Goal: Task Accomplishment & Management: Manage account settings

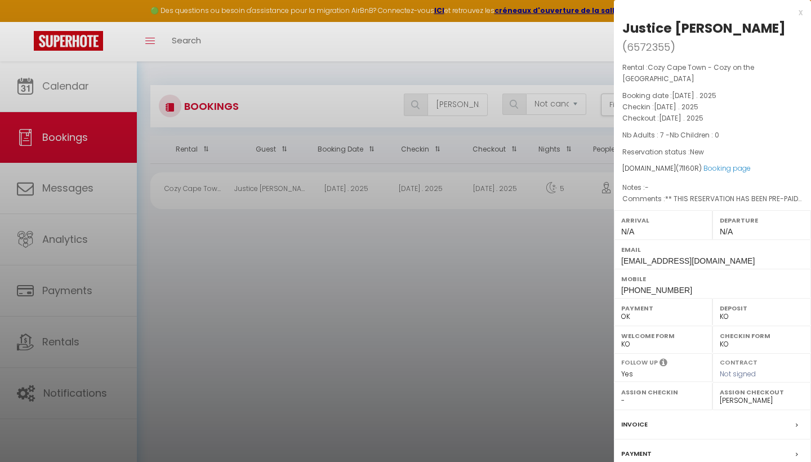
select select "not_cancelled"
select select "KO"
select select "0"
select select "17390"
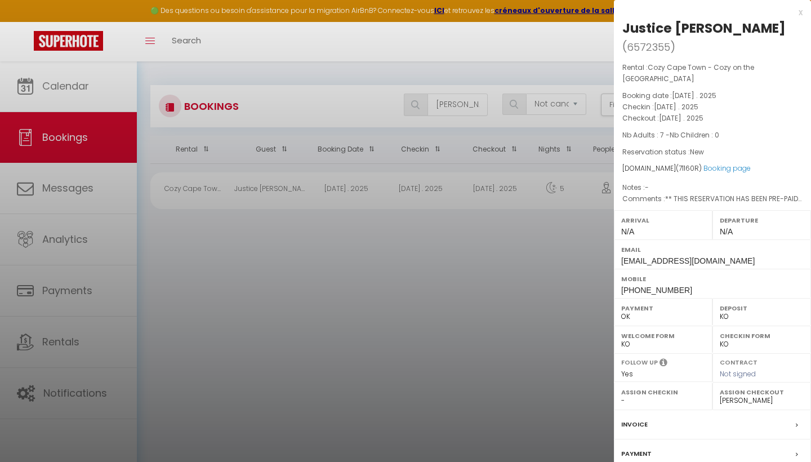
click at [799, 11] on div "x" at bounding box center [708, 13] width 189 height 14
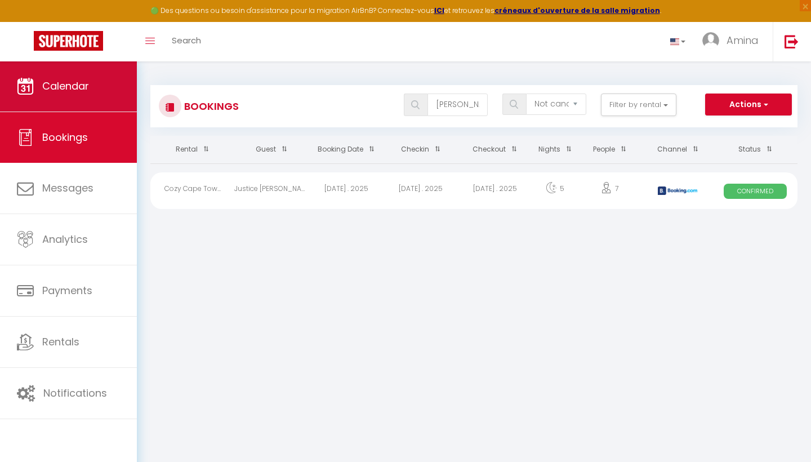
click at [111, 92] on link "Calendar" at bounding box center [68, 86] width 137 height 51
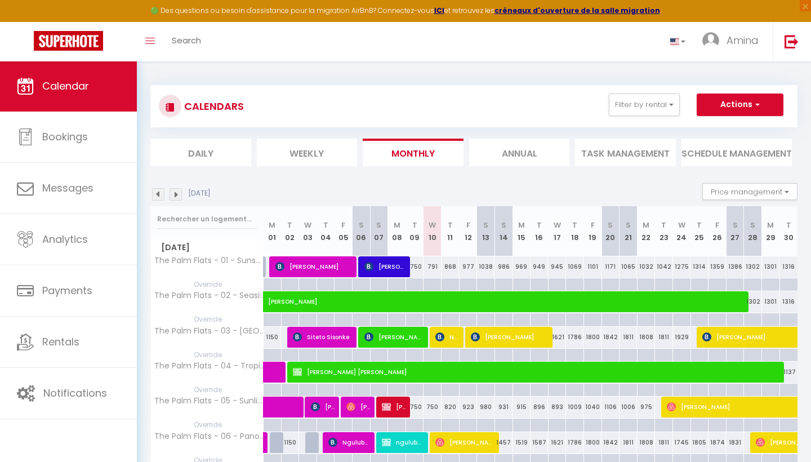
click at [416, 441] on span "ngulube [PERSON_NAME]" at bounding box center [403, 442] width 42 height 21
select select "KO"
select select "0"
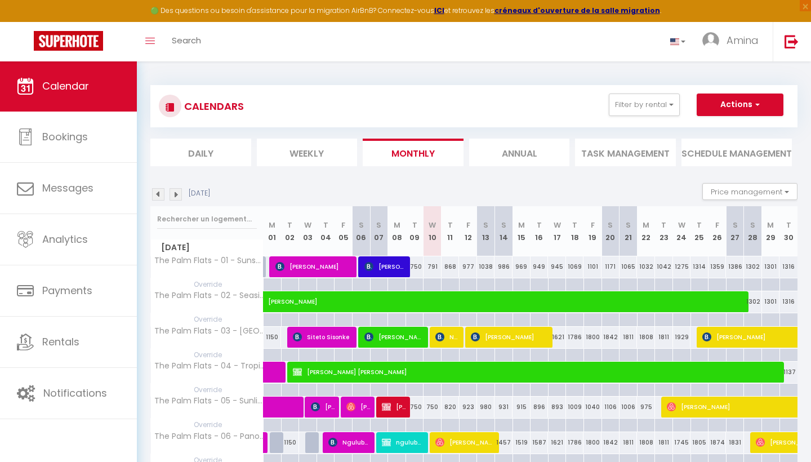
select select "1"
select select
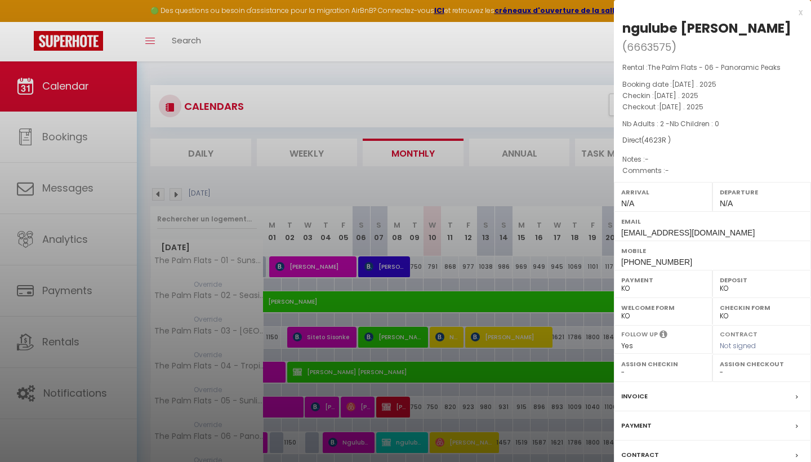
select select "16848"
select select "23967"
click at [801, 10] on div "x" at bounding box center [708, 13] width 189 height 14
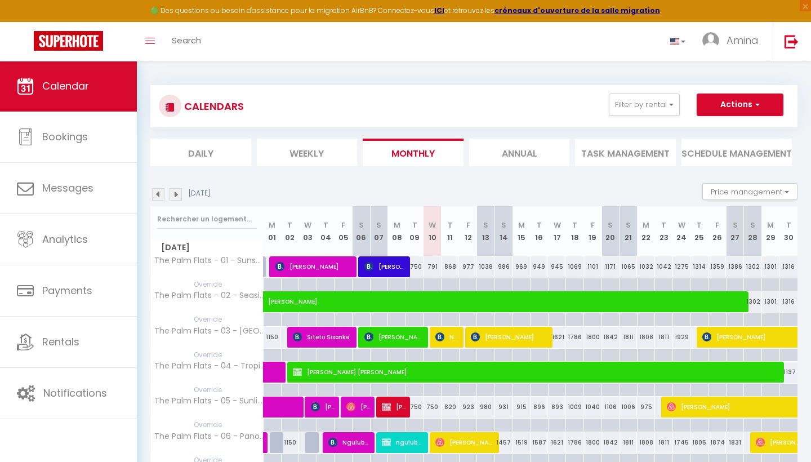
click at [446, 335] on span "Ngulube [PERSON_NAME]" at bounding box center [448, 336] width 24 height 21
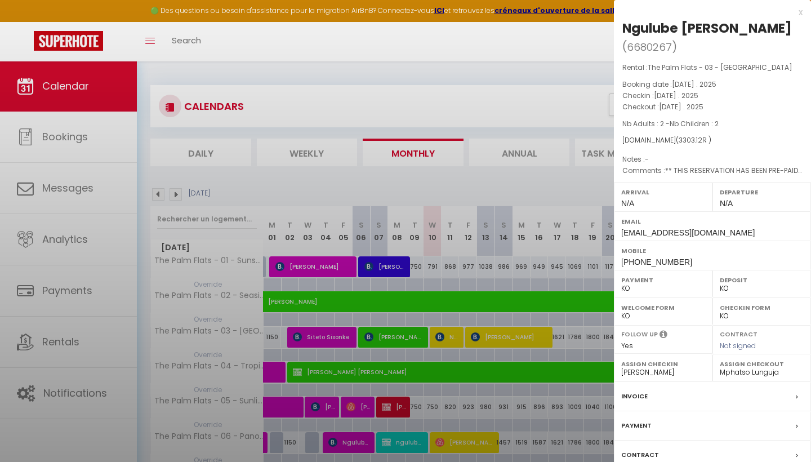
select select "OK"
select select "17391"
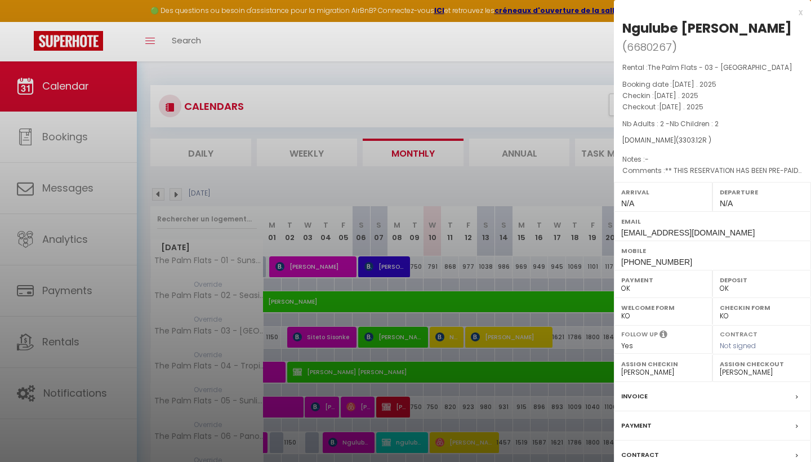
click at [407, 442] on div at bounding box center [405, 231] width 811 height 462
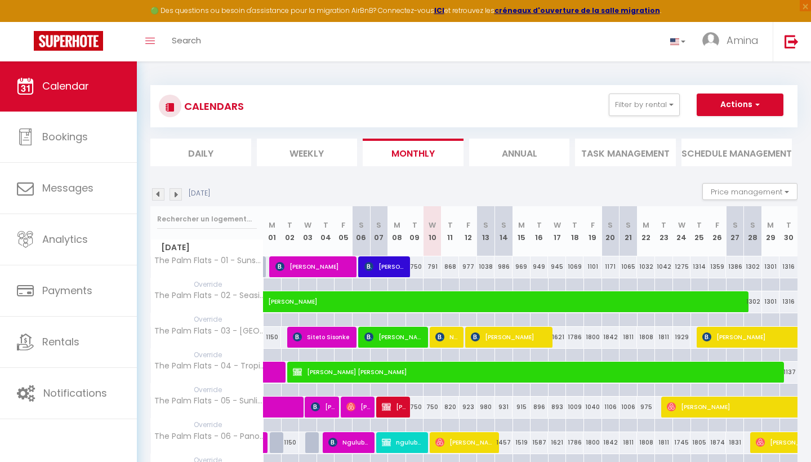
click at [407, 442] on span "ngulube [PERSON_NAME]" at bounding box center [403, 442] width 42 height 21
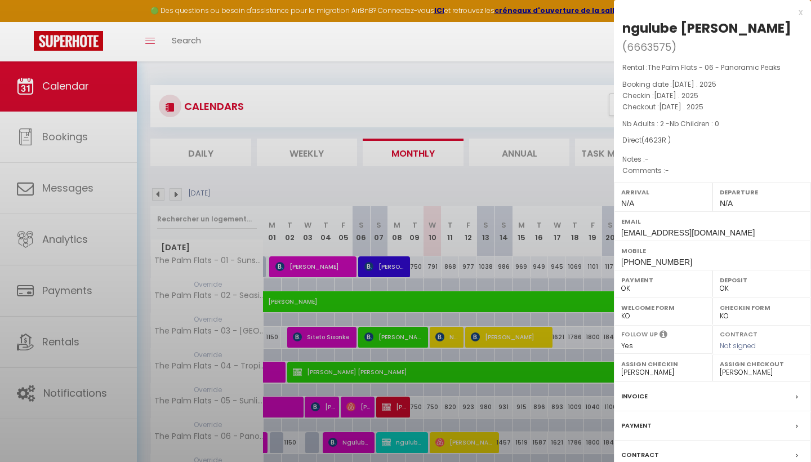
select select "KO"
select select "23967"
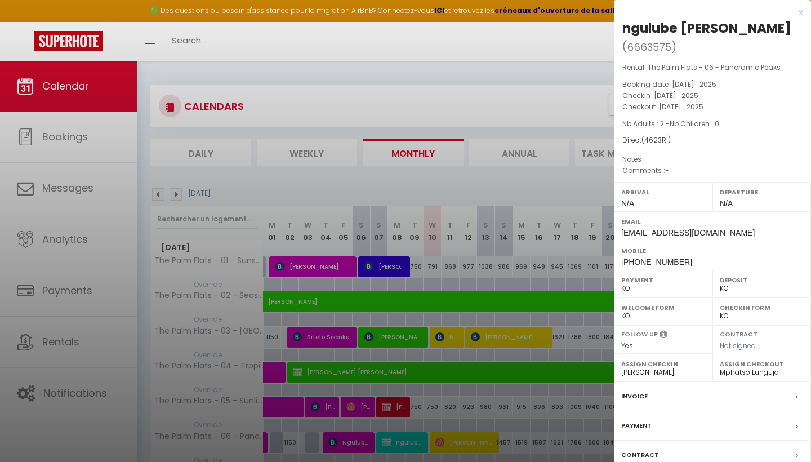
click at [432, 413] on div at bounding box center [405, 231] width 811 height 462
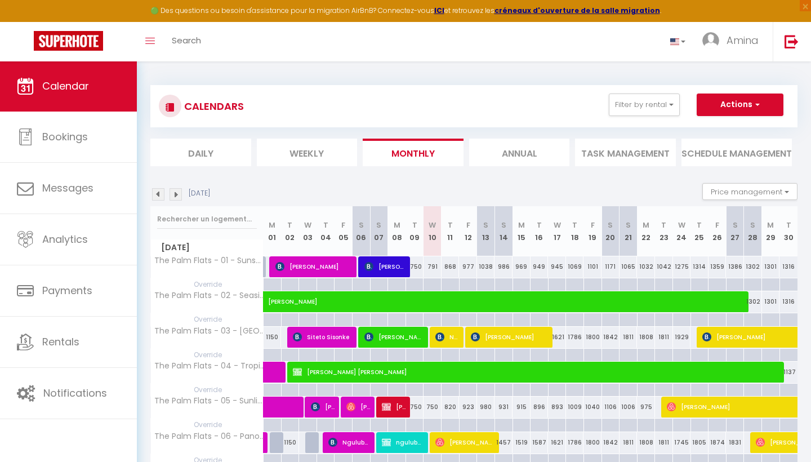
click at [79, 84] on span "Calendar" at bounding box center [65, 86] width 47 height 14
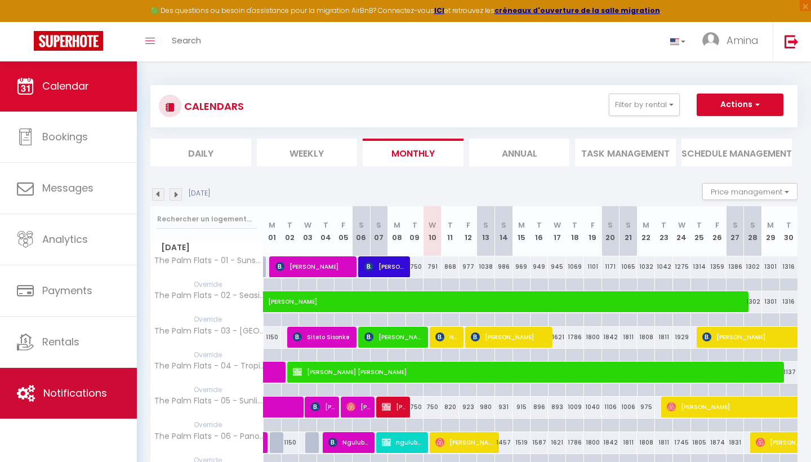
click at [74, 402] on link "Notifications" at bounding box center [68, 393] width 137 height 51
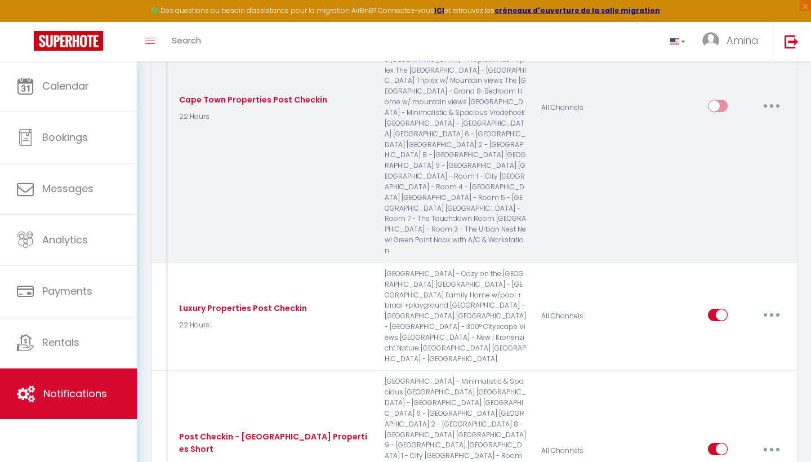
scroll to position [2181, 0]
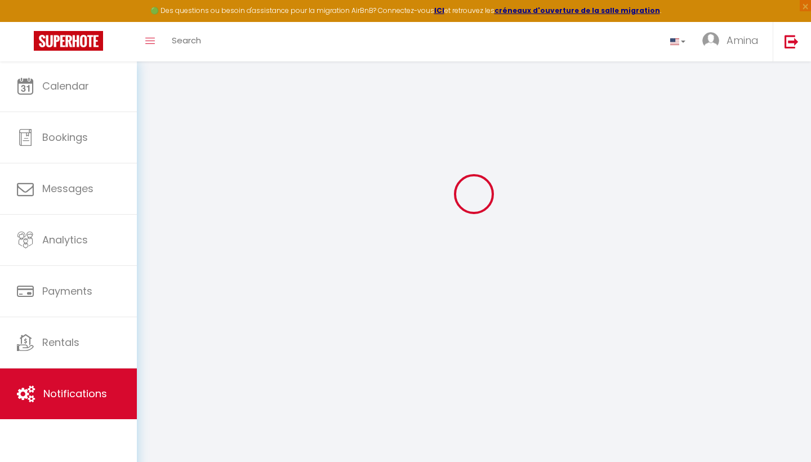
scroll to position [61, 0]
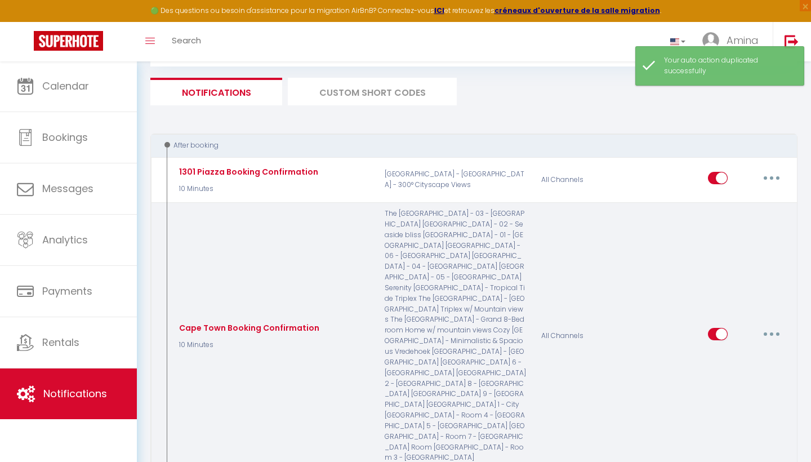
checkbox input "false"
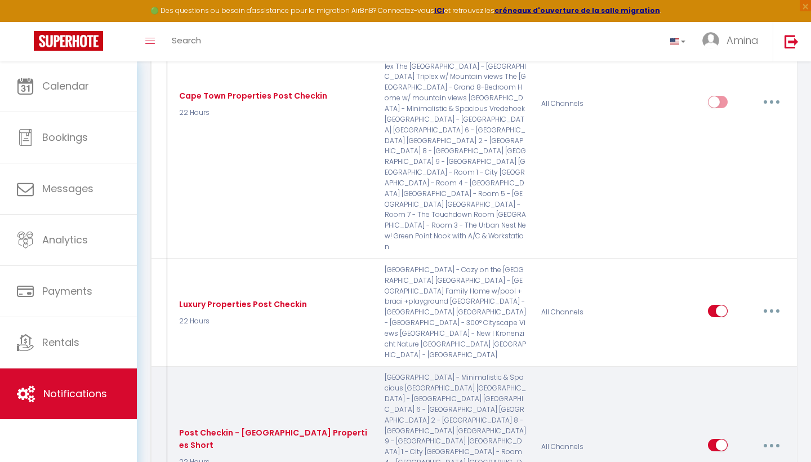
scroll to position [2190, 0]
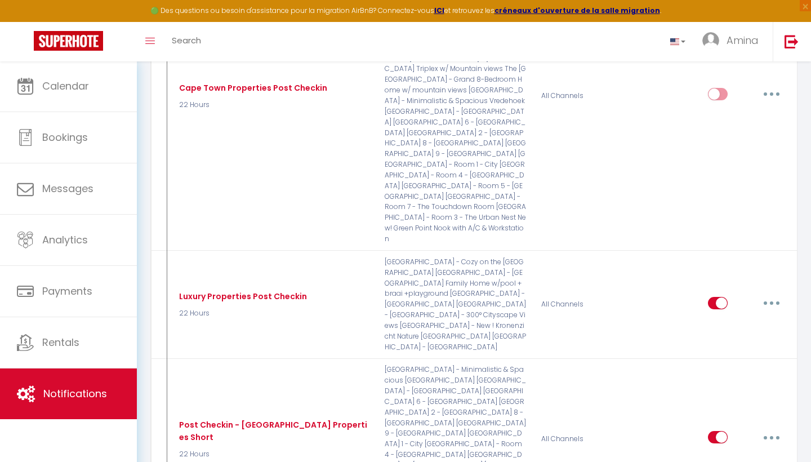
type input "Post Checkin - Short Palm Flats 11"
select select "3"
select select "22 Hours"
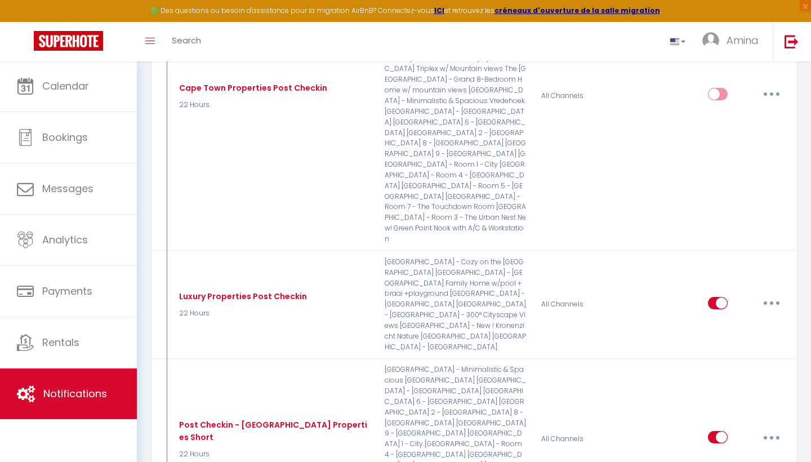
select select "if_booking_is_paid"
checkbox input "true"
checkbox input "false"
radio input "true"
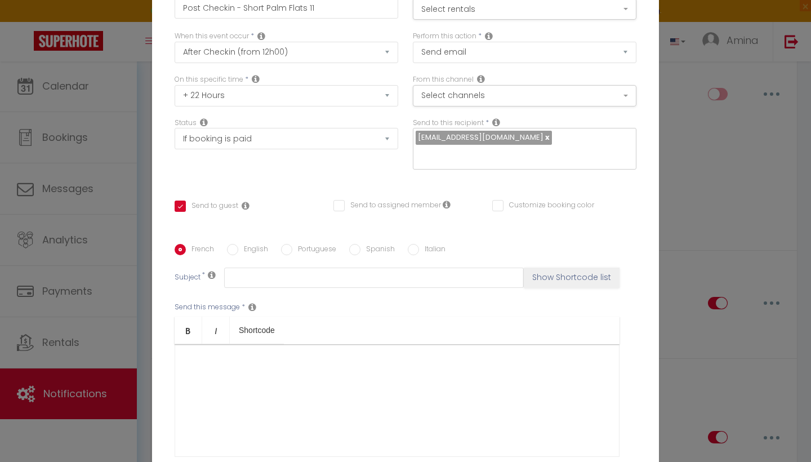
scroll to position [0, 0]
click at [679, 94] on div "Edit Auto action × Title * Post Checkin - Short Palm Flats 11 For this rental S…" at bounding box center [405, 231] width 811 height 462
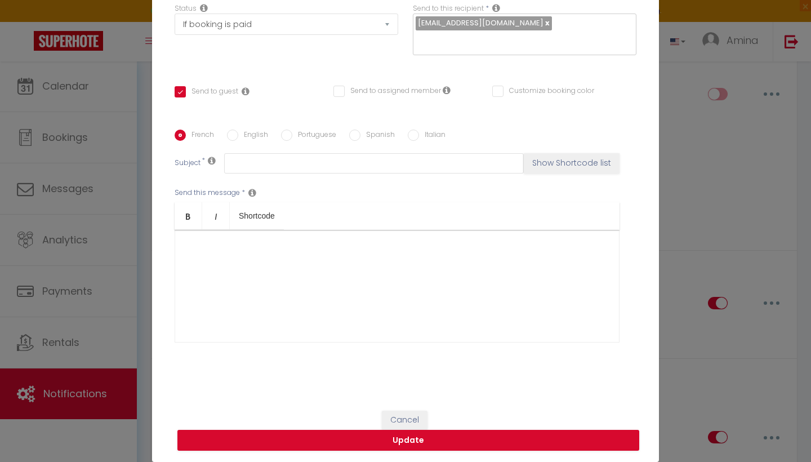
scroll to position [115, 0]
click at [401, 418] on button "Cancel" at bounding box center [405, 420] width 46 height 19
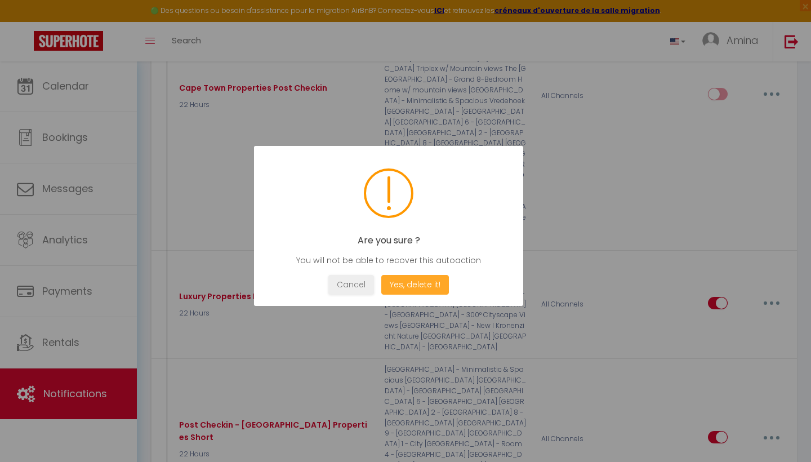
click at [438, 283] on button "Yes, delete it!" at bounding box center [416, 285] width 68 height 20
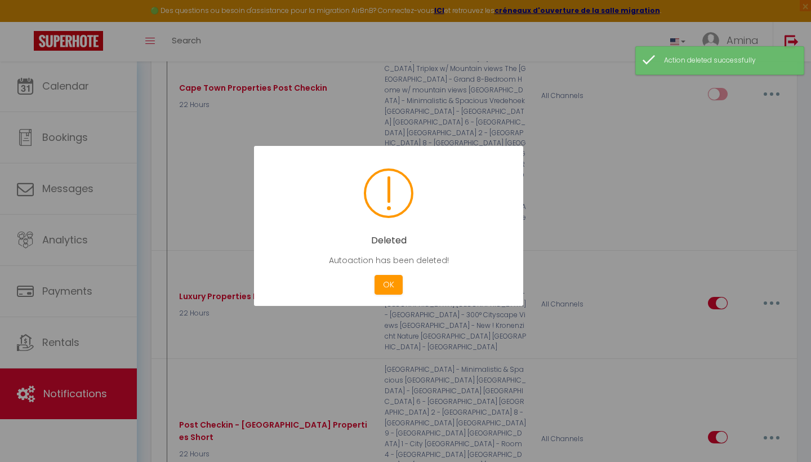
checkbox input "true"
click at [392, 282] on button "OK" at bounding box center [389, 285] width 28 height 20
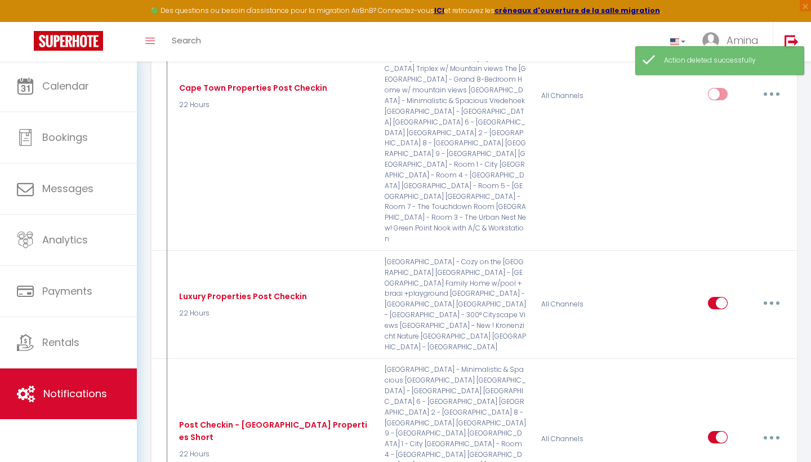
type input "Post Checkin - Short Palm Flats 11"
select select "3"
select select "22 Hours"
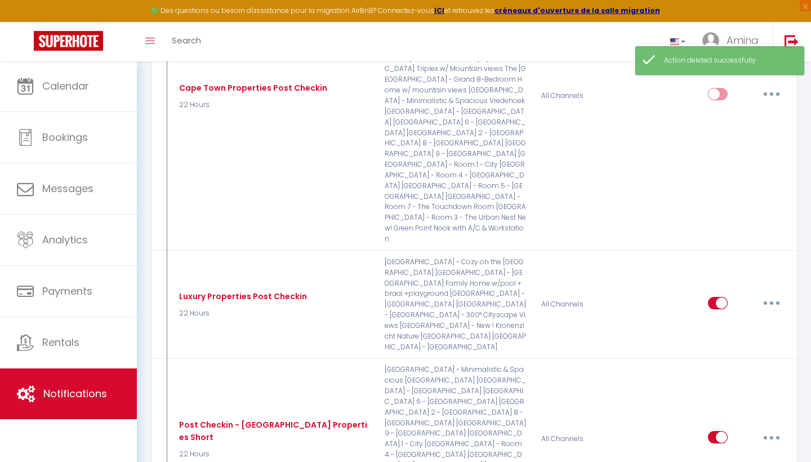
select select "if_booking_is_paid"
checkbox input "true"
checkbox input "false"
radio input "true"
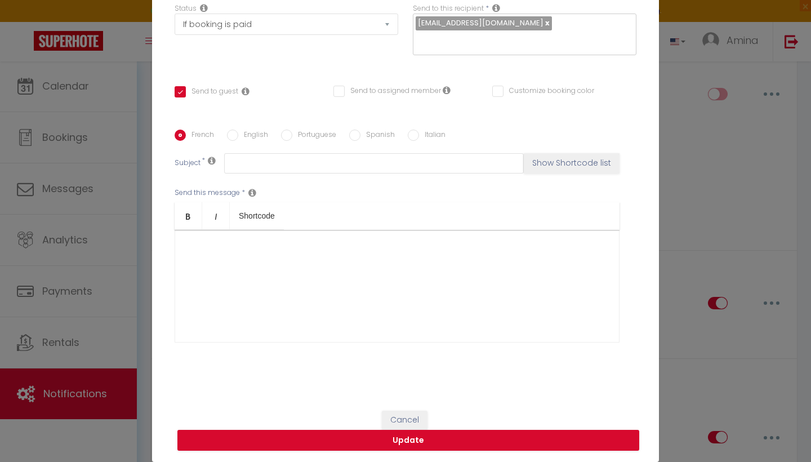
click at [232, 134] on input "English" at bounding box center [232, 135] width 11 height 11
radio input "true"
checkbox input "true"
checkbox input "false"
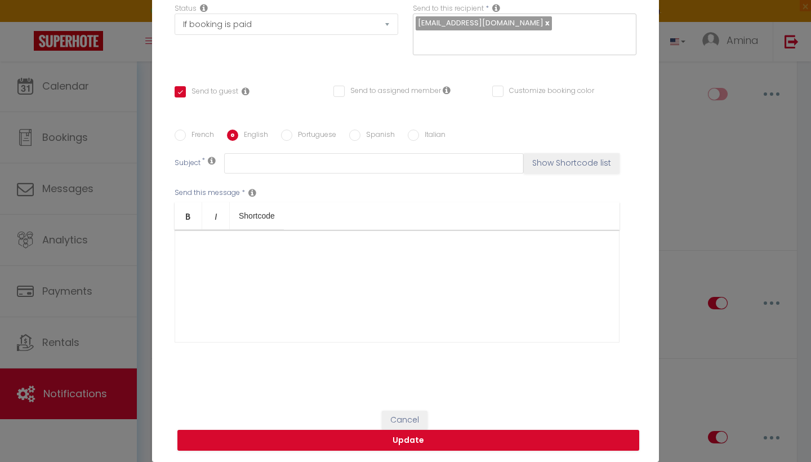
type input "Welcome to [GEOGRAPHIC_DATA]"
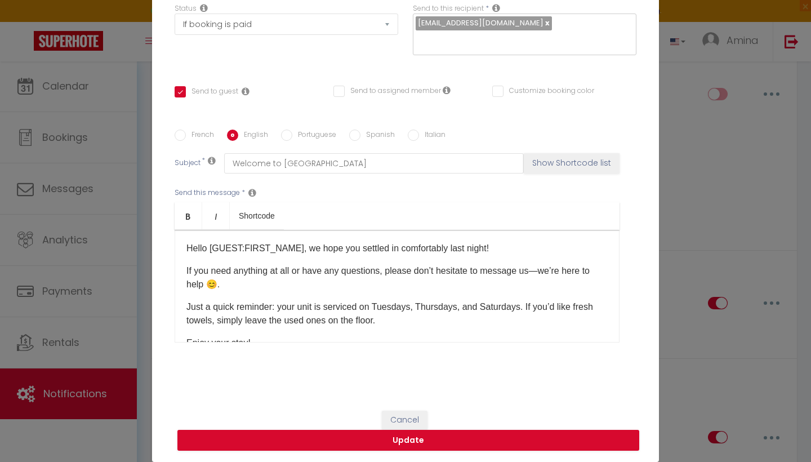
click at [403, 413] on button "Cancel" at bounding box center [405, 420] width 46 height 19
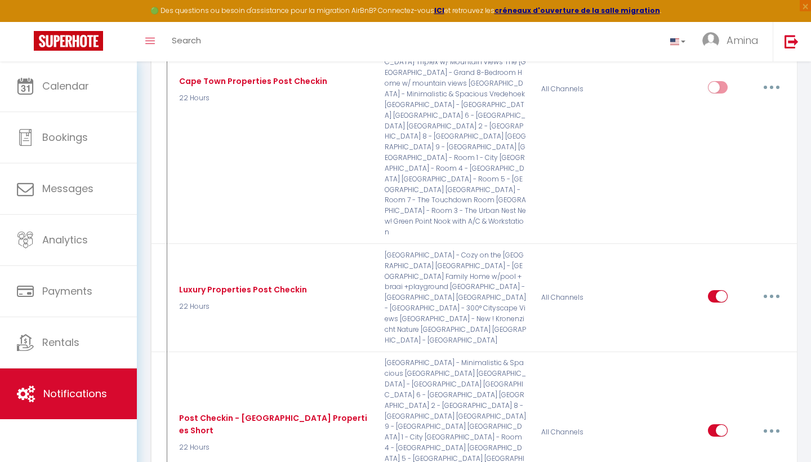
scroll to position [2313, 0]
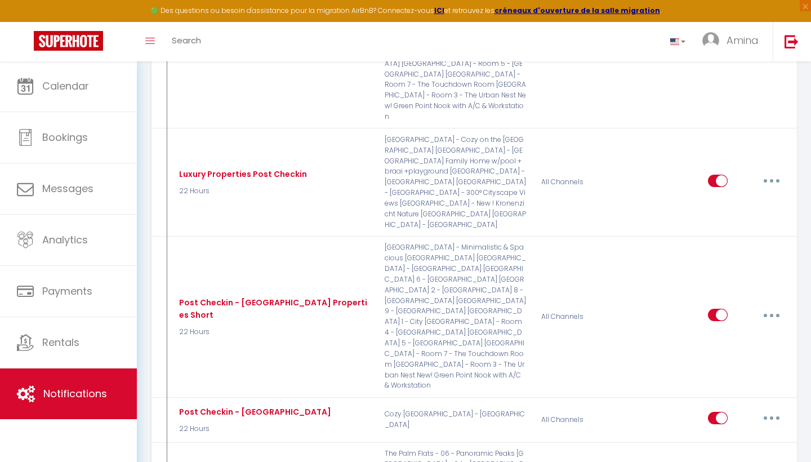
type input "Post Checkin - Short Palm Flats 13"
select select "3"
select select "22 Hours"
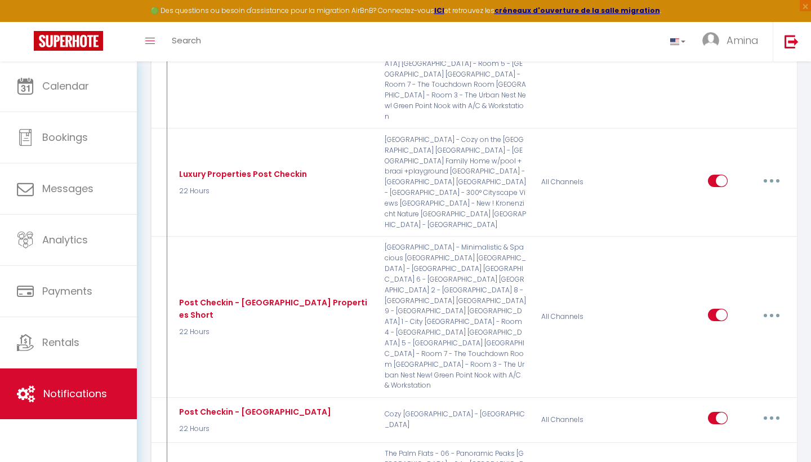
select select "if_booking_is_paid"
checkbox input "true"
checkbox input "false"
radio input "true"
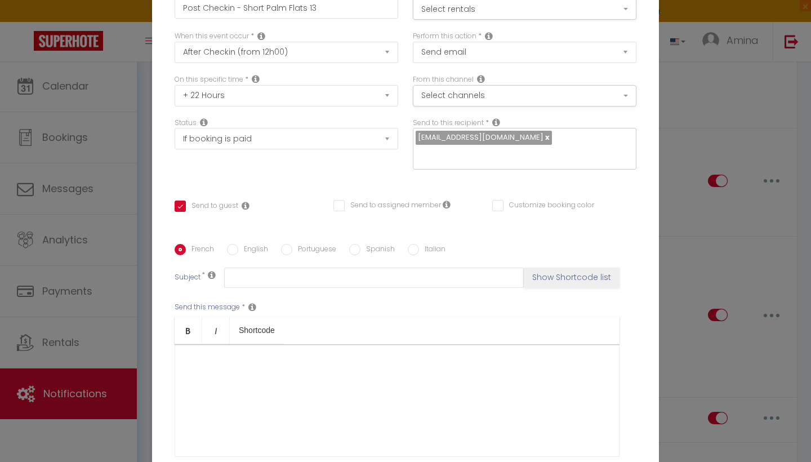
click at [234, 250] on input "English" at bounding box center [232, 249] width 11 height 11
radio input "true"
checkbox input "true"
checkbox input "false"
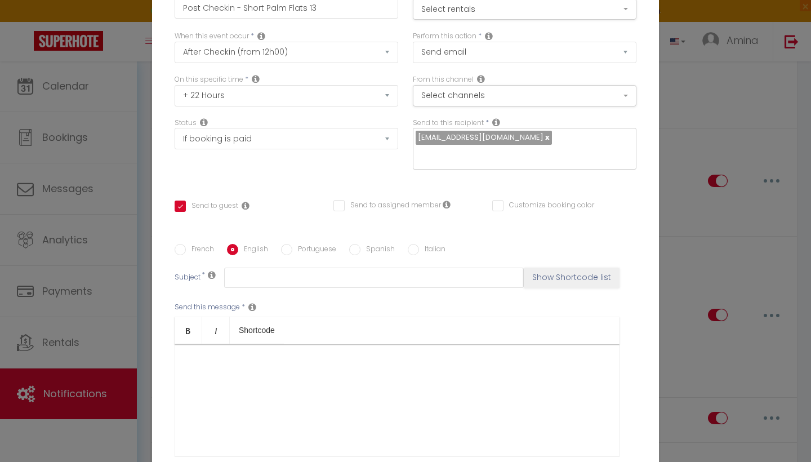
type input "Welcome to [GEOGRAPHIC_DATA]"
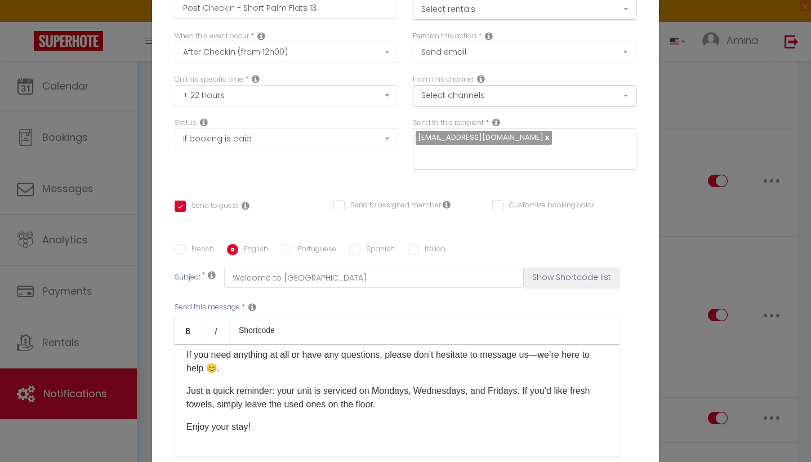
scroll to position [0, 0]
click at [446, 6] on button "Select rentals" at bounding box center [525, 8] width 224 height 21
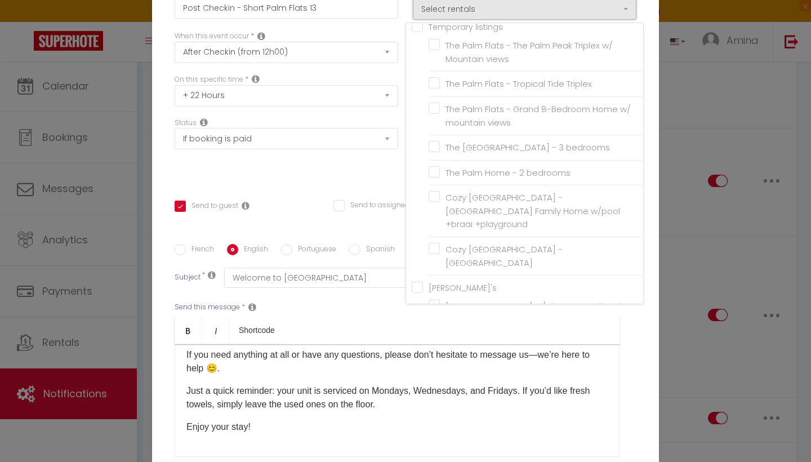
scroll to position [771, 0]
click at [440, 326] on label "New! Green Point Nook with A/C & Workstation" at bounding box center [538, 339] width 196 height 26
click at [432, 334] on input "New! Green Point Nook with A/C & Workstation" at bounding box center [536, 339] width 215 height 11
checkbox input "true"
checkbox input "false"
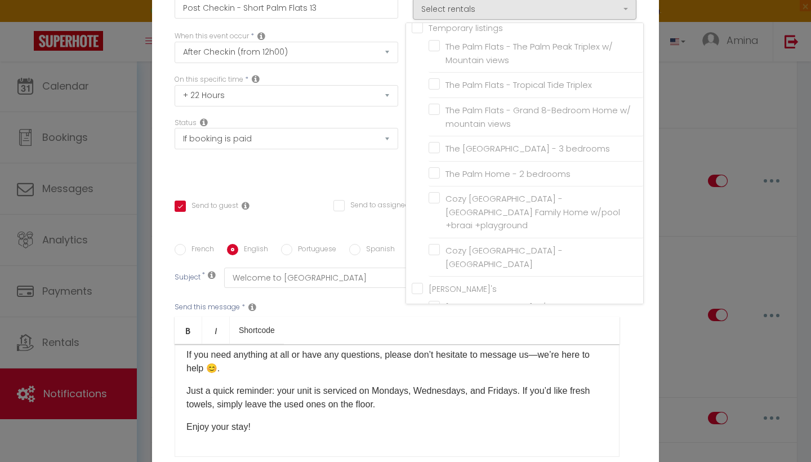
checkbox input "false"
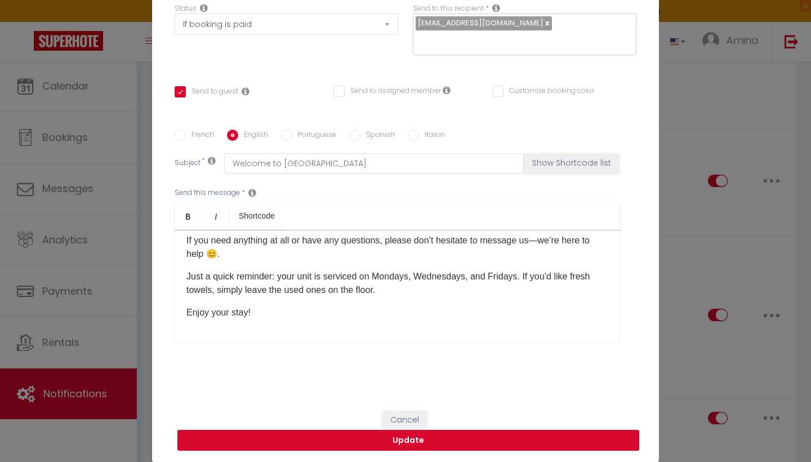
scroll to position [115, 0]
click at [414, 440] on button "Update" at bounding box center [409, 440] width 462 height 21
checkbox input "true"
checkbox input "false"
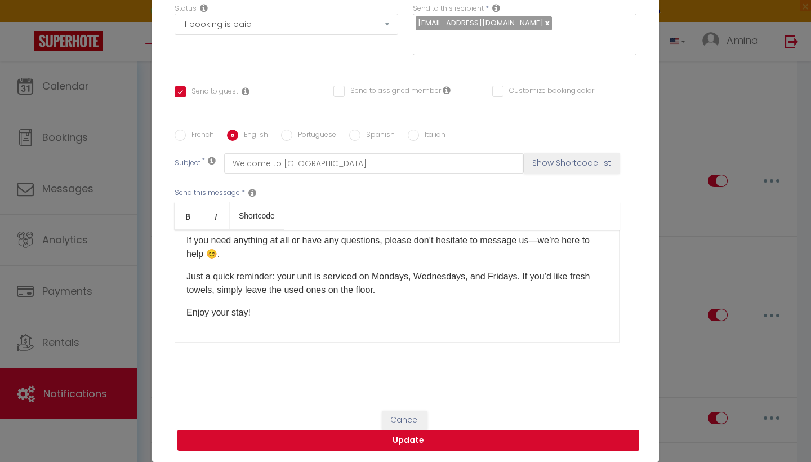
scroll to position [109, 0]
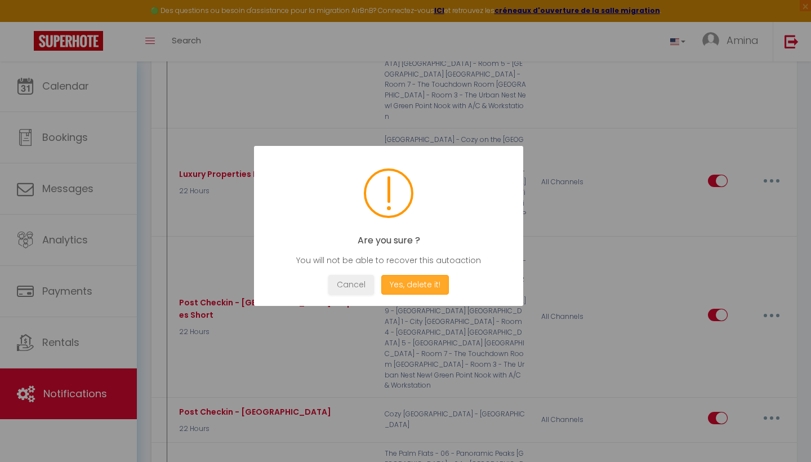
click at [421, 287] on button "Yes, delete it!" at bounding box center [416, 285] width 68 height 20
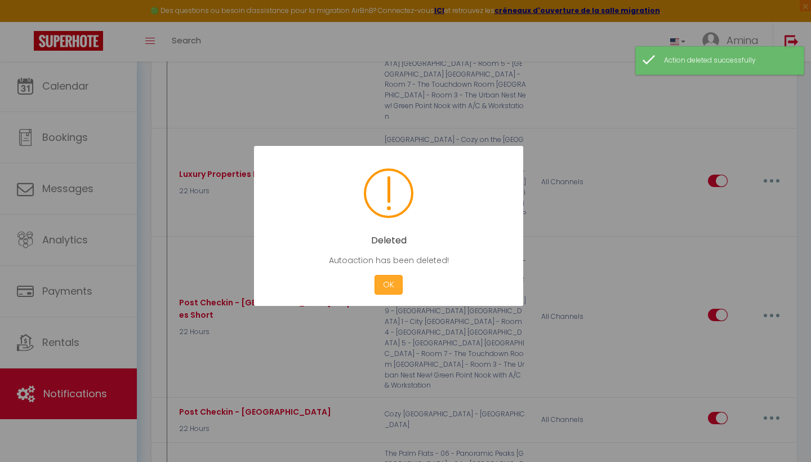
click at [392, 277] on button "OK" at bounding box center [389, 285] width 28 height 20
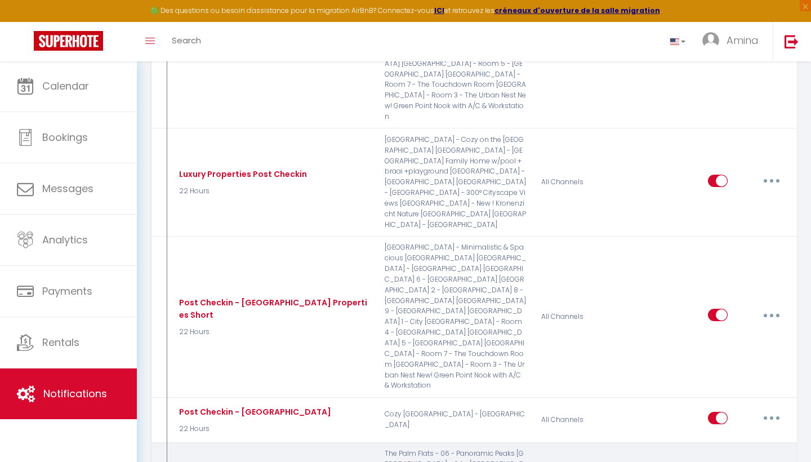
type input "Post Checkin - Short Palm Flats 11"
checkbox input "false"
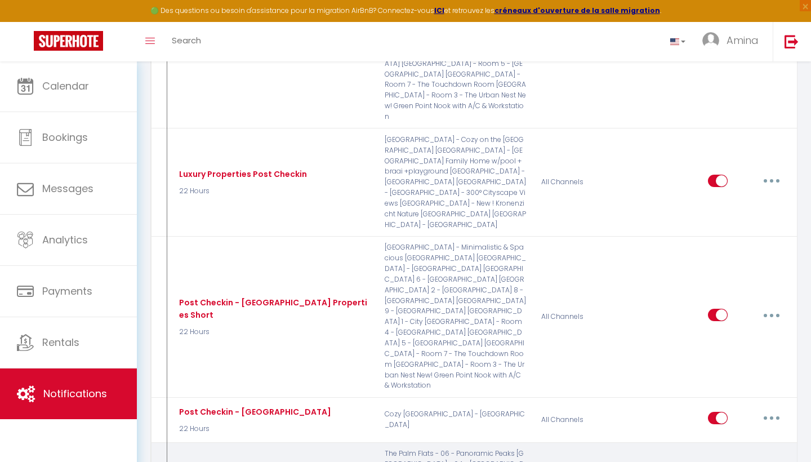
checkbox input "false"
checkbox input "true"
checkbox input "false"
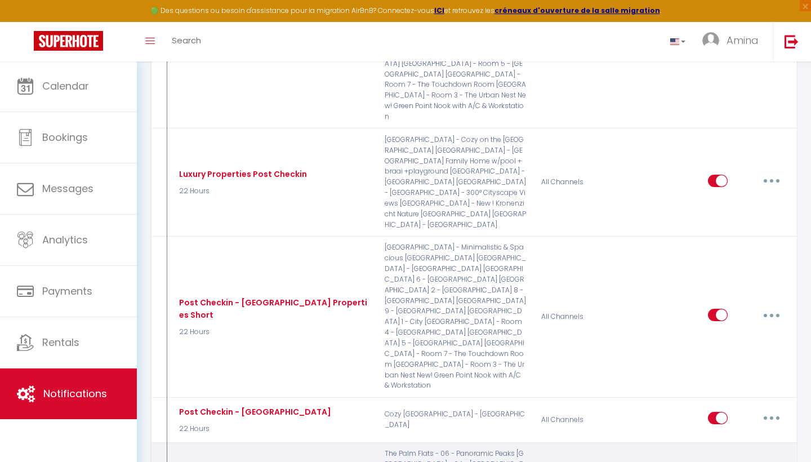
checkbox input "false"
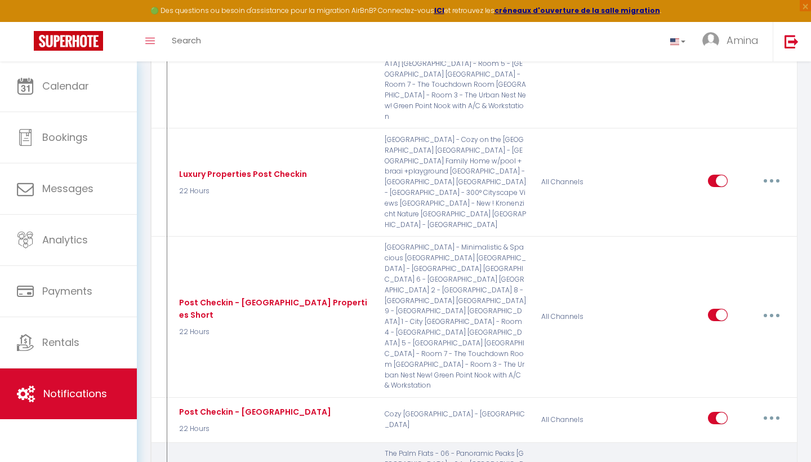
checkbox input "false"
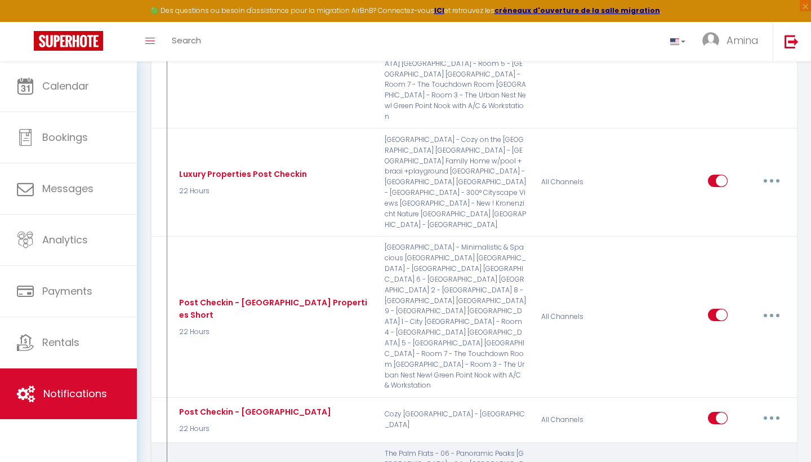
checkbox input "false"
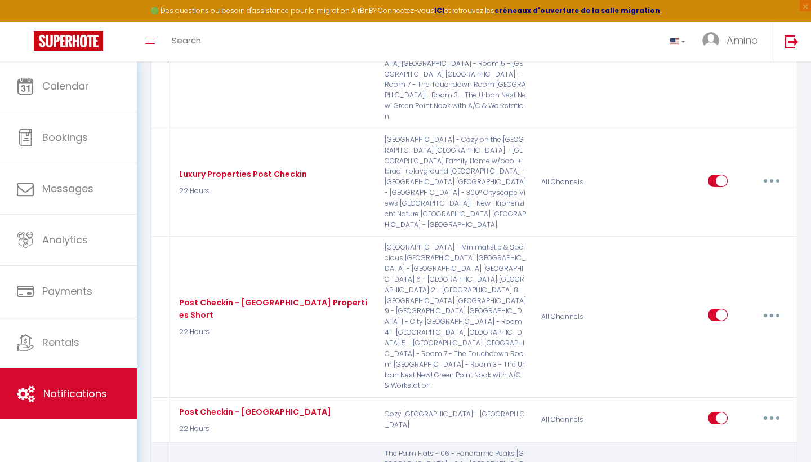
checkbox input "false"
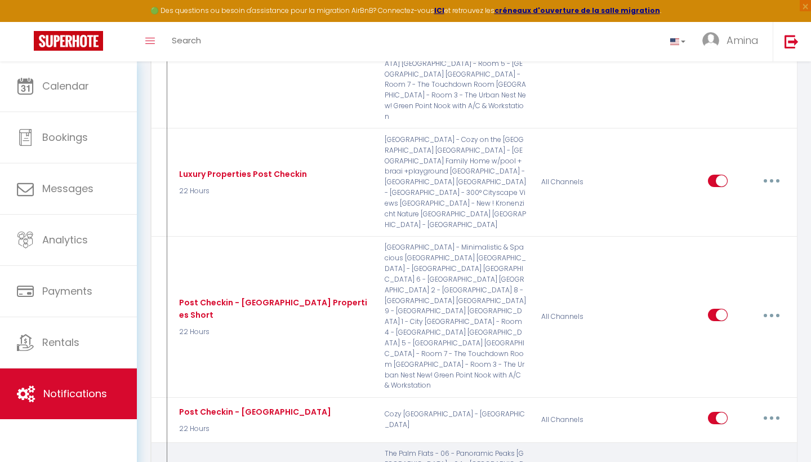
checkbox input "false"
checkbox input "true"
checkbox input "false"
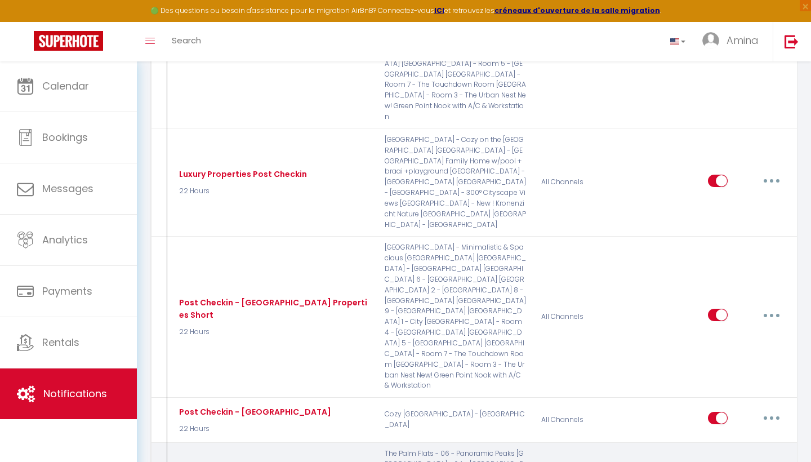
select select "3"
select select "22 Hours"
select select "if_booking_is_paid"
checkbox input "true"
checkbox input "false"
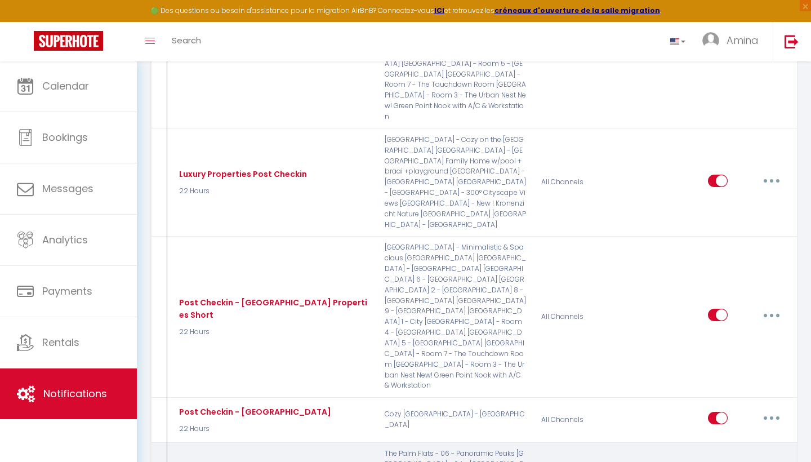
checkbox input "false"
radio input "true"
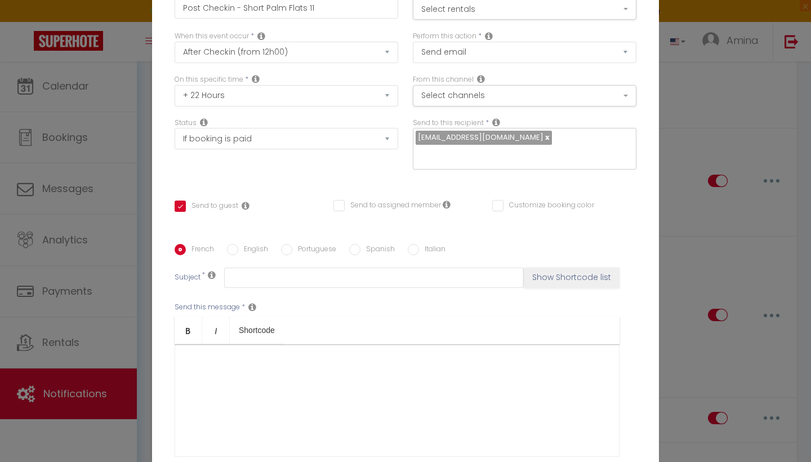
scroll to position [0, 0]
click at [437, 12] on button "Select rentals" at bounding box center [525, 8] width 224 height 21
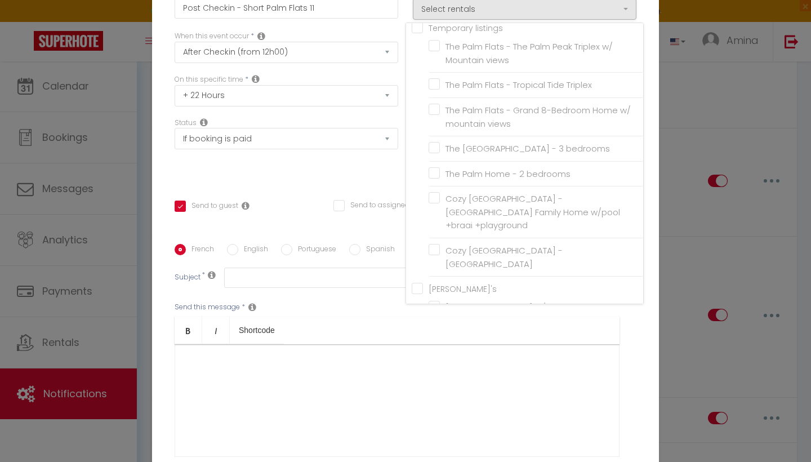
click at [440, 326] on label "New! Green Point Nook with A/C & Workstation" at bounding box center [538, 339] width 196 height 26
click at [433, 334] on input "New! Green Point Nook with A/C & Workstation" at bounding box center [536, 339] width 215 height 11
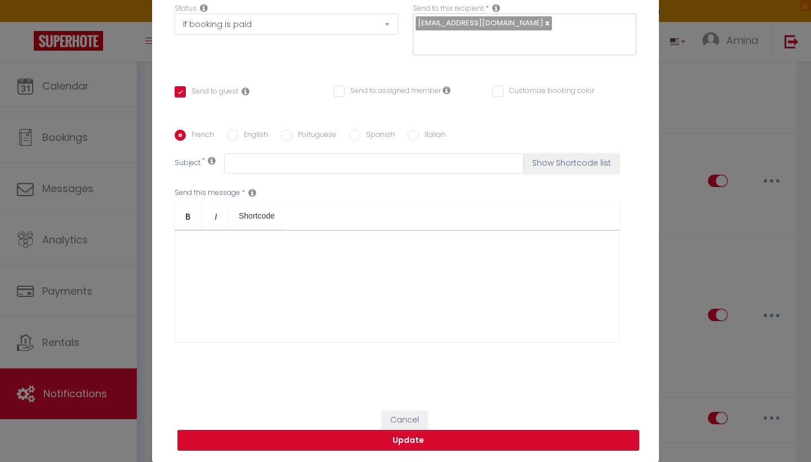
click at [396, 446] on button "Update" at bounding box center [409, 440] width 462 height 21
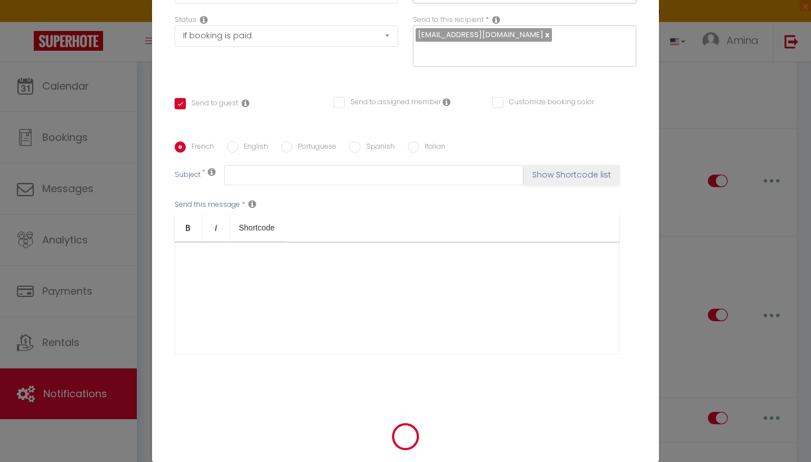
checkbox input "true"
checkbox input "false"
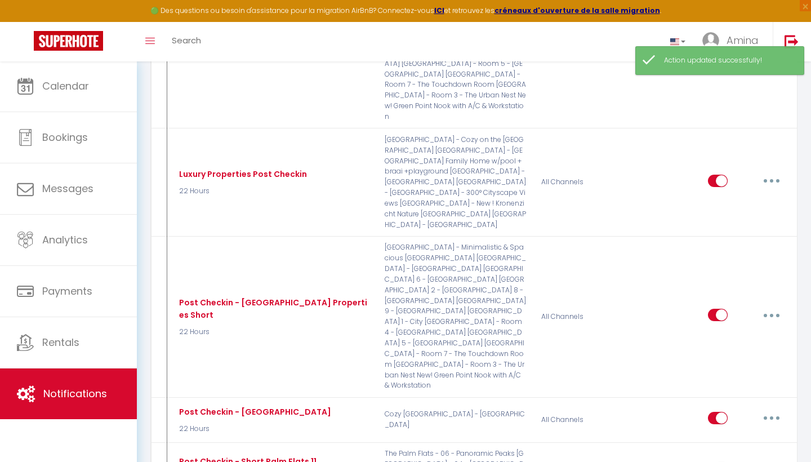
type input "Post Checkin - Short Palm Flats 13"
select select "3"
select select "22 Hours"
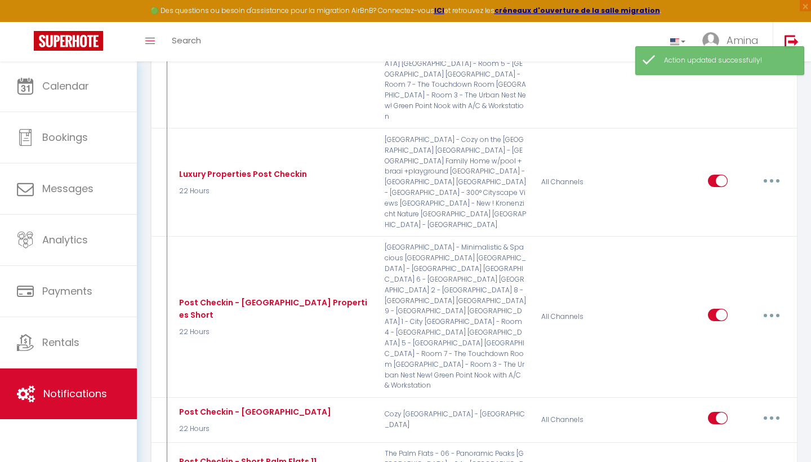
select select "if_booking_is_paid"
checkbox input "true"
checkbox input "false"
radio input "true"
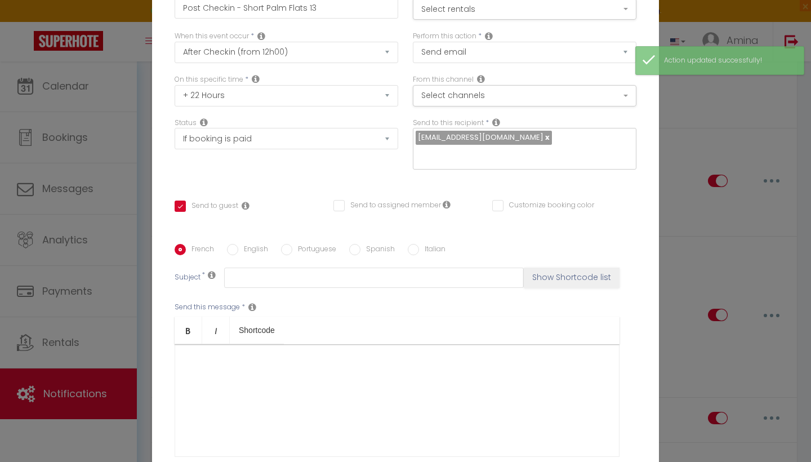
scroll to position [0, 0]
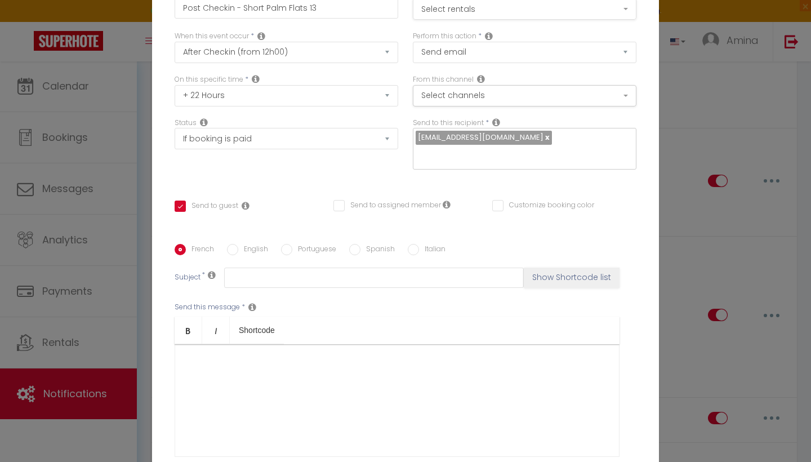
click at [434, 11] on button "Select rentals" at bounding box center [525, 8] width 224 height 21
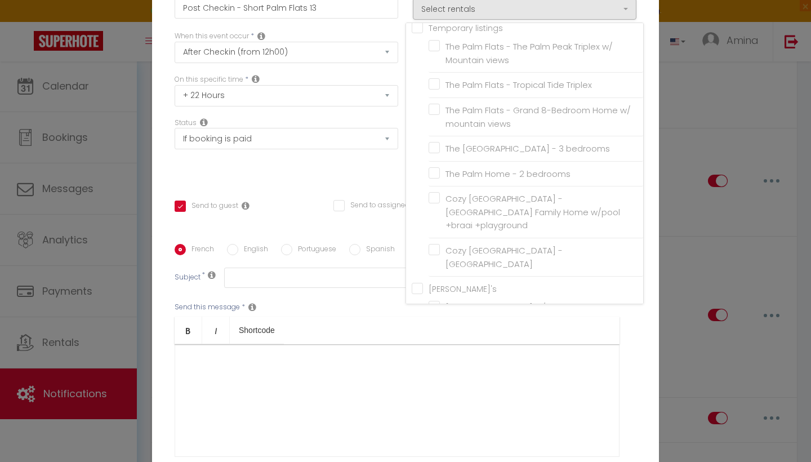
click at [440, 326] on label "New! Green Point Nook with A/C & Workstation" at bounding box center [538, 339] width 196 height 26
click at [434, 334] on input "New! Green Point Nook with A/C & Workstation" at bounding box center [536, 339] width 215 height 11
checkbox input "true"
checkbox input "false"
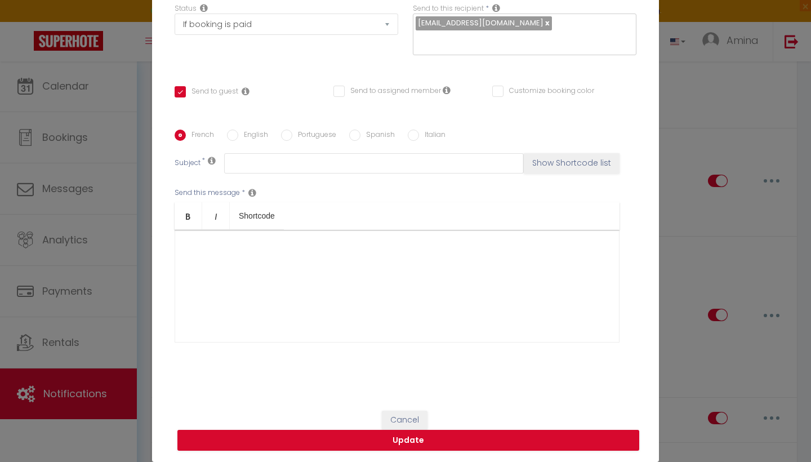
scroll to position [115, 0]
click at [383, 444] on button "Update" at bounding box center [409, 440] width 462 height 21
checkbox input "true"
checkbox input "false"
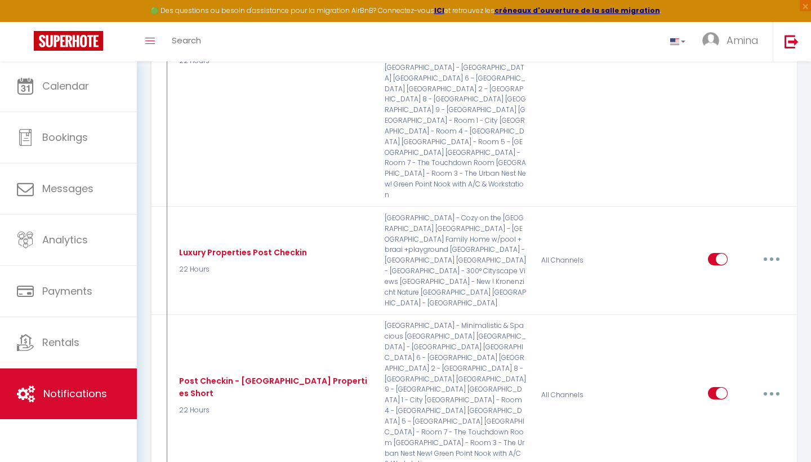
scroll to position [2236, 0]
type input "Post Checkin - Short Palm Flats 11"
select select "3"
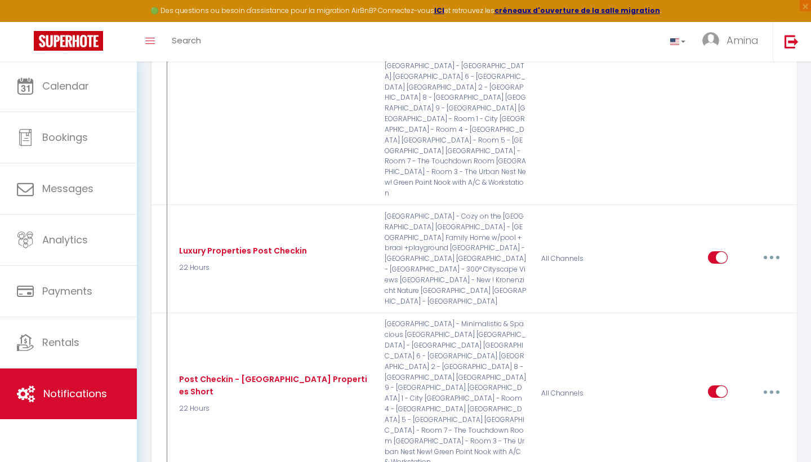
select select "22 Hours"
select select "if_booking_is_paid"
checkbox input "true"
checkbox input "false"
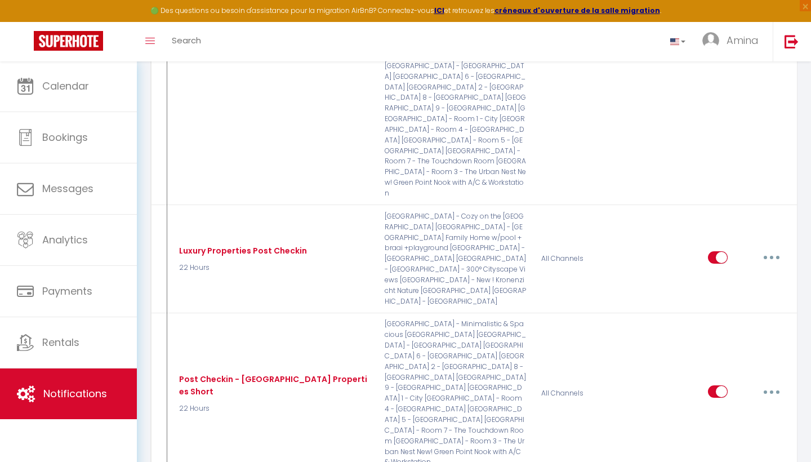
radio input "true"
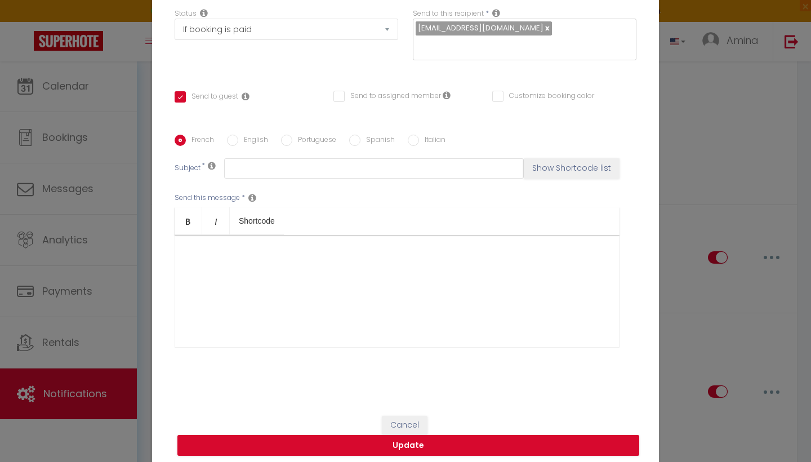
click at [230, 142] on input "English" at bounding box center [232, 140] width 11 height 11
radio input "true"
checkbox input "true"
checkbox input "false"
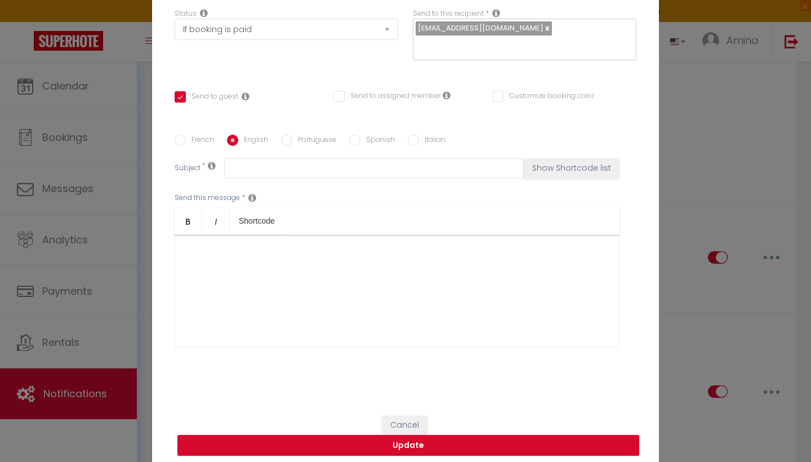
type input "Welcome to [GEOGRAPHIC_DATA]"
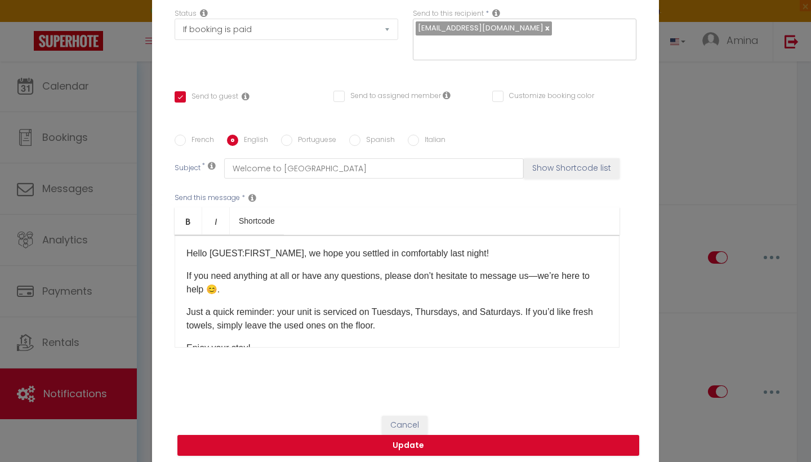
click at [398, 420] on button "Cancel" at bounding box center [405, 425] width 46 height 19
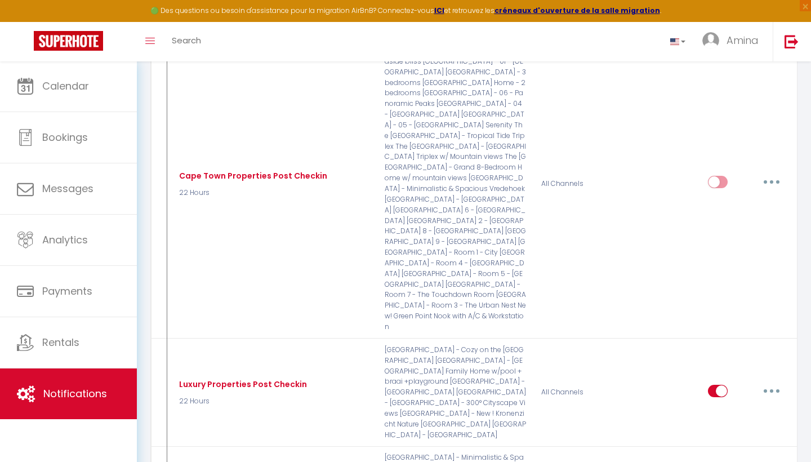
scroll to position [2110, 0]
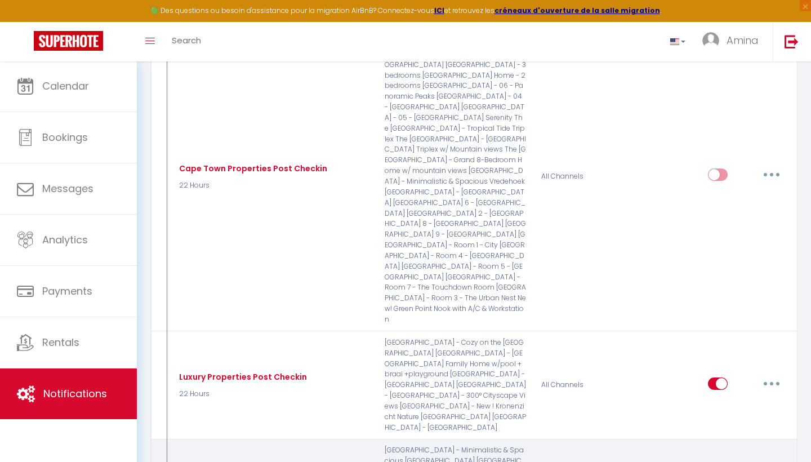
type input "Post Checkin - [GEOGRAPHIC_DATA] Properties Short"
checkbox input "true"
checkbox input "false"
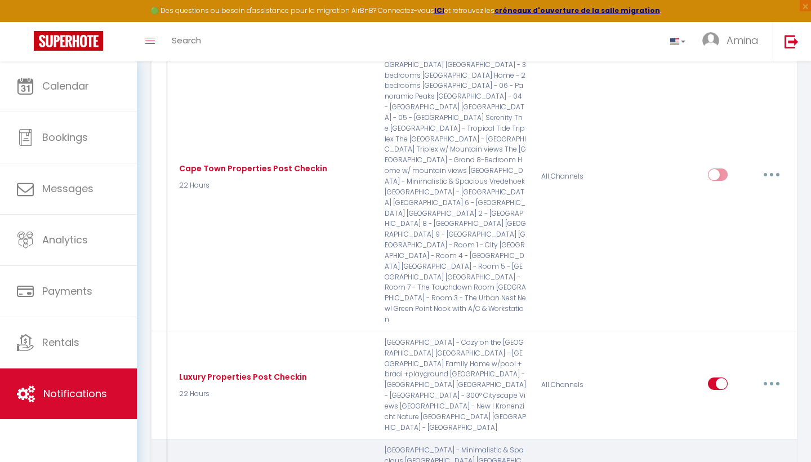
checkbox input "false"
radio input "true"
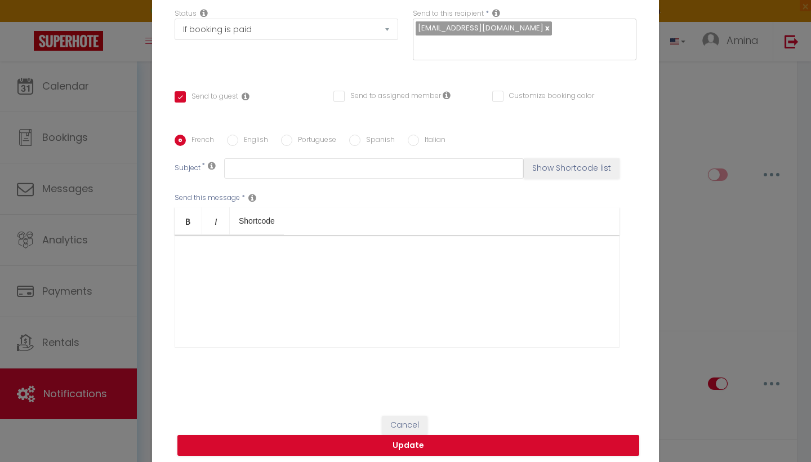
click at [232, 143] on input "English" at bounding box center [232, 140] width 11 height 11
radio input "true"
checkbox input "true"
checkbox input "false"
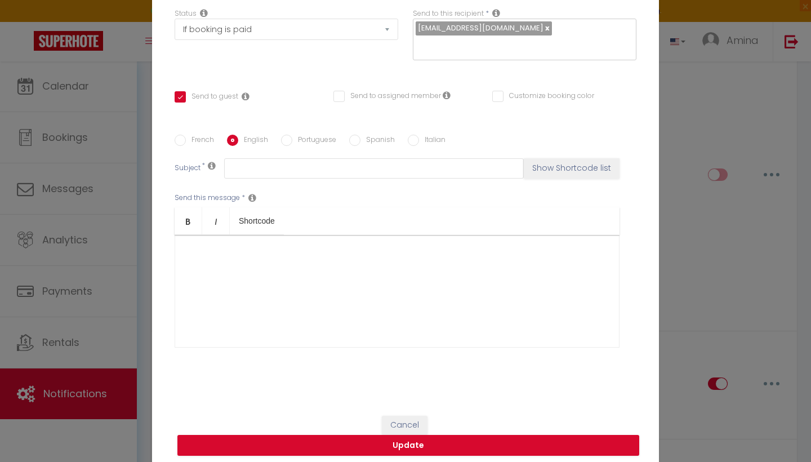
type input "Welcome to [GEOGRAPHIC_DATA]"
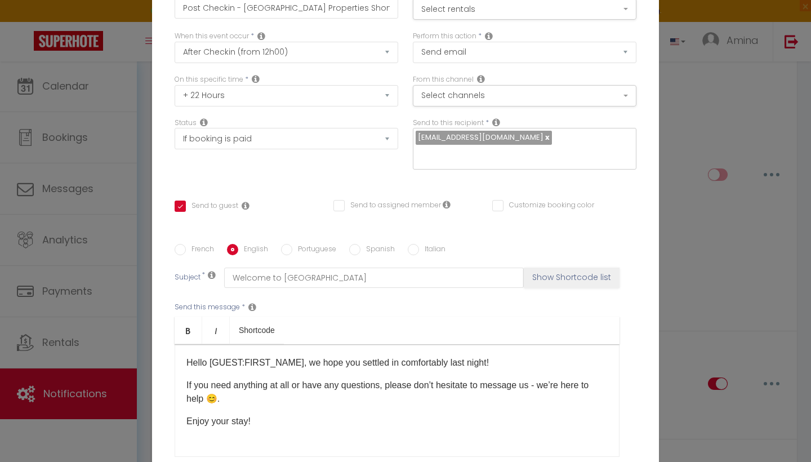
scroll to position [1, 0]
click at [678, 155] on div "Edit Auto action × Title * Post Checkin - [GEOGRAPHIC_DATA] Properties Short Fo…" at bounding box center [405, 231] width 811 height 462
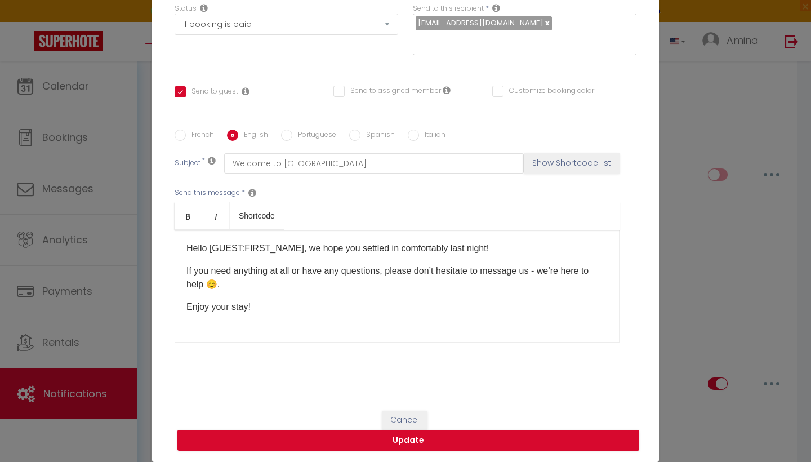
scroll to position [115, 0]
click at [402, 419] on button "Cancel" at bounding box center [405, 420] width 46 height 19
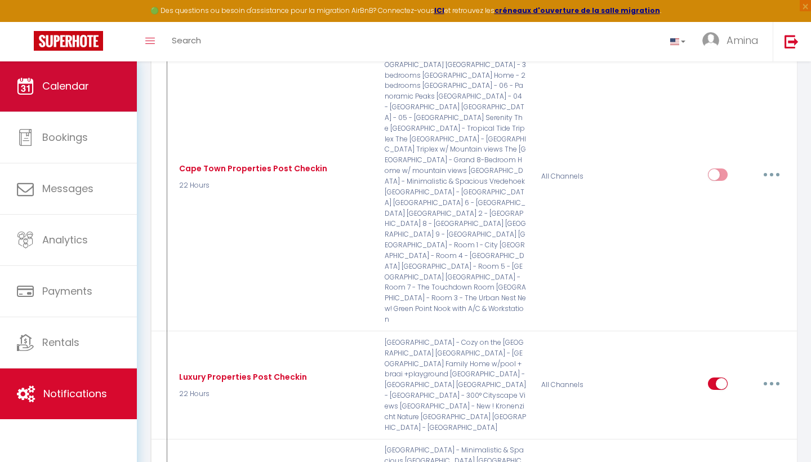
click at [100, 85] on link "Calendar" at bounding box center [68, 86] width 137 height 51
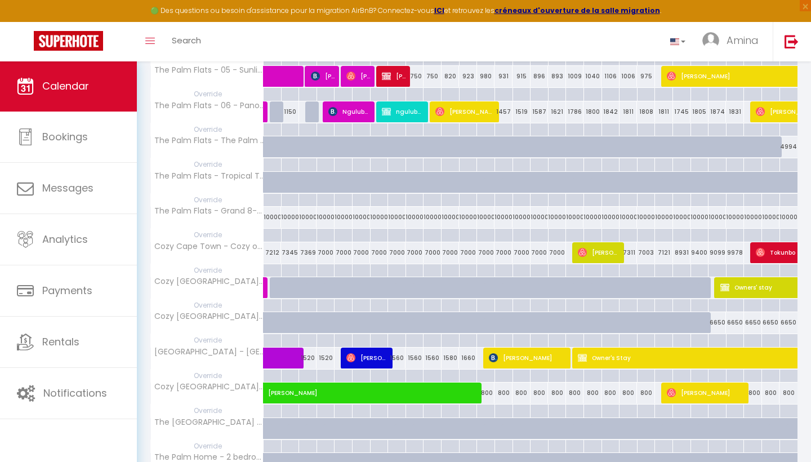
scroll to position [331, 0]
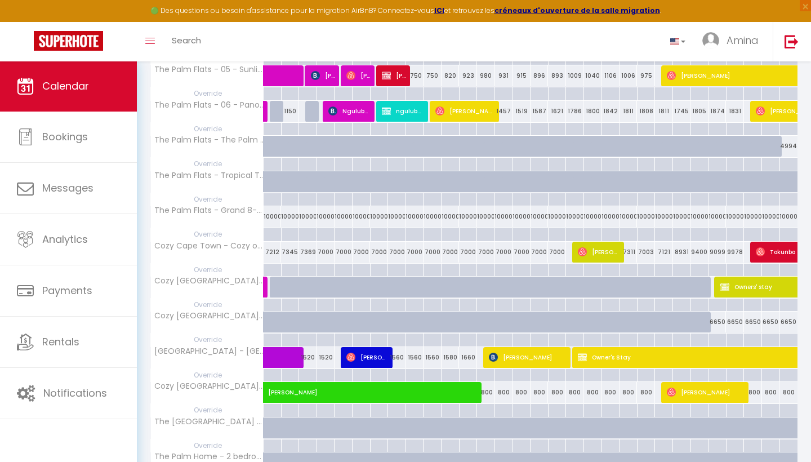
click at [704, 391] on span "[PERSON_NAME]" at bounding box center [706, 392] width 78 height 21
select select "OK"
select select "0"
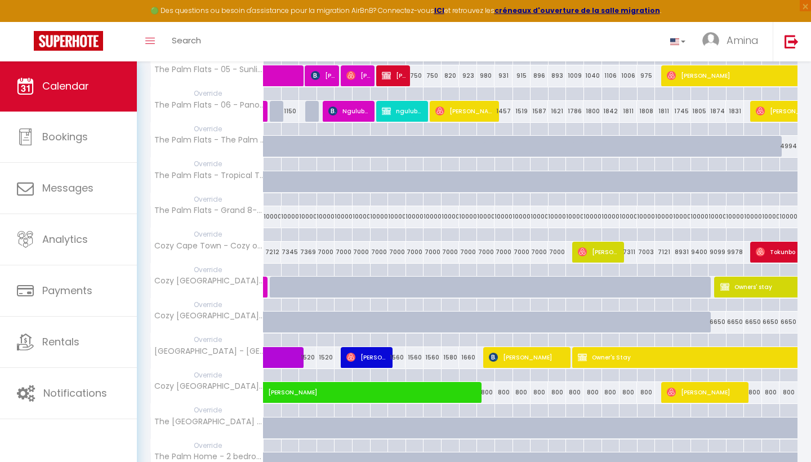
select select "1"
select select
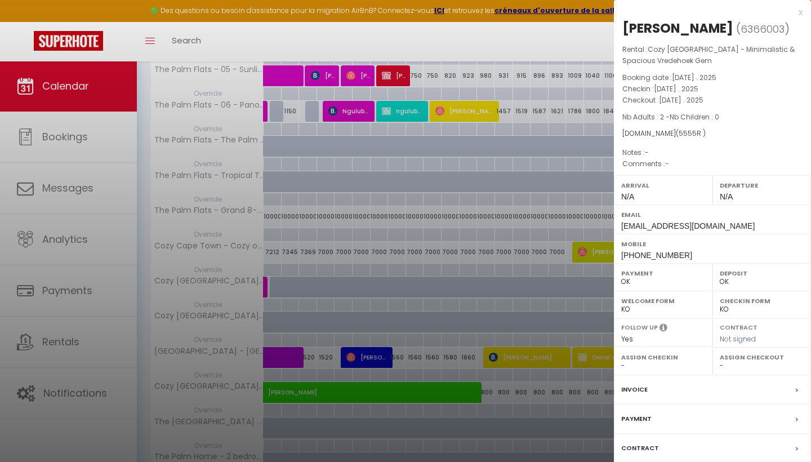
select select "16848"
select select "17390"
